Goal: Find specific page/section: Find specific page/section

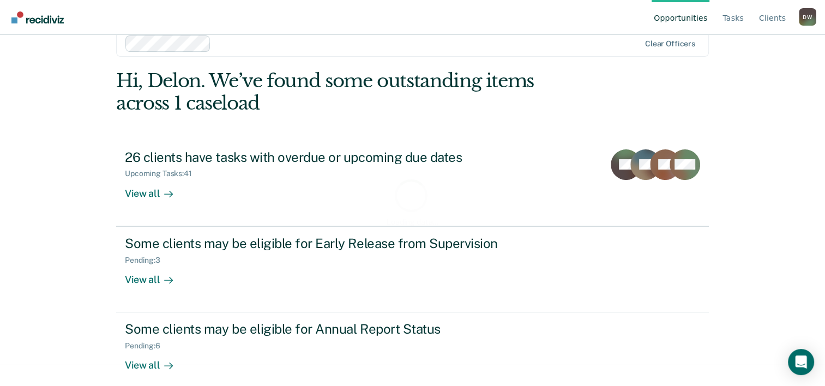
scroll to position [33, 0]
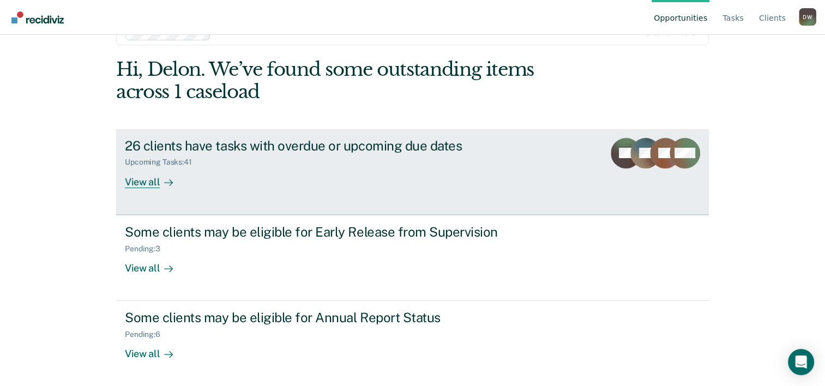
click at [144, 185] on div "View all" at bounding box center [155, 177] width 61 height 21
